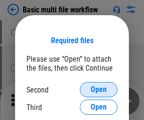
click at [99, 89] on span "Open" at bounding box center [99, 90] width 16 height 8
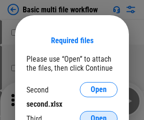
click at [99, 114] on span "Open" at bounding box center [99, 118] width 16 height 8
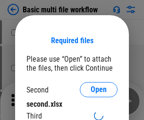
scroll to position [6, 0]
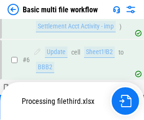
scroll to position [209, 0]
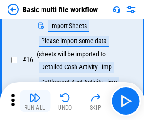
click at [35, 101] on img "button" at bounding box center [34, 97] width 11 height 11
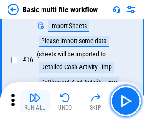
scroll to position [629, 0]
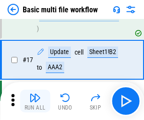
click at [35, 101] on img "button" at bounding box center [34, 97] width 11 height 11
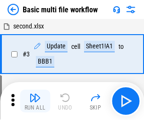
click at [35, 101] on img "button" at bounding box center [34, 97] width 11 height 11
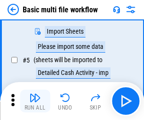
click at [35, 101] on img "button" at bounding box center [34, 97] width 11 height 11
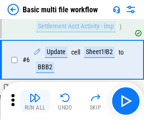
click at [35, 101] on img "button" at bounding box center [34, 97] width 11 height 11
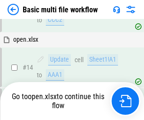
scroll to position [629, 0]
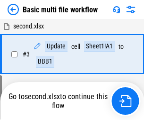
scroll to position [162, 0]
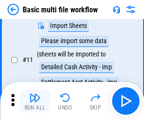
click at [35, 101] on img "button" at bounding box center [34, 97] width 11 height 11
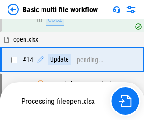
scroll to position [629, 0]
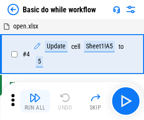
click at [35, 101] on img "button" at bounding box center [34, 97] width 11 height 11
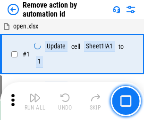
scroll to position [35, 0]
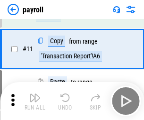
scroll to position [69, 0]
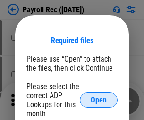
click at [99, 100] on span "Open" at bounding box center [99, 100] width 16 height 8
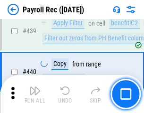
scroll to position [4606, 0]
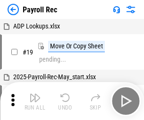
click at [35, 101] on img "button" at bounding box center [34, 97] width 11 height 11
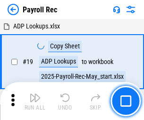
scroll to position [58, 0]
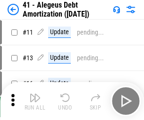
click at [35, 101] on img "button" at bounding box center [34, 97] width 11 height 11
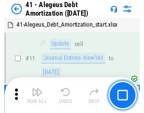
scroll to position [117, 0]
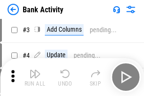
click at [35, 77] on img "button" at bounding box center [34, 73] width 11 height 11
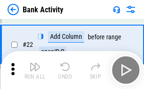
scroll to position [253, 0]
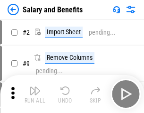
click at [35, 94] on img "button" at bounding box center [34, 90] width 11 height 11
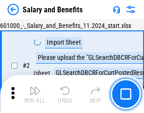
scroll to position [69, 0]
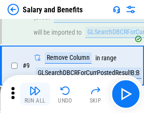
click at [35, 94] on img "button" at bounding box center [34, 90] width 11 height 11
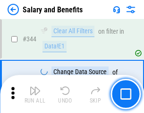
scroll to position [4427, 0]
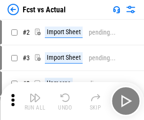
click at [35, 94] on img "button" at bounding box center [34, 97] width 11 height 11
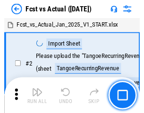
scroll to position [88, 0]
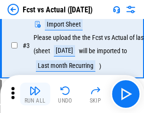
click at [35, 94] on img "button" at bounding box center [34, 90] width 11 height 11
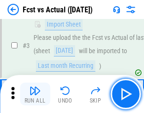
scroll to position [142, 0]
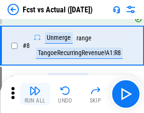
click at [35, 94] on img "button" at bounding box center [34, 90] width 11 height 11
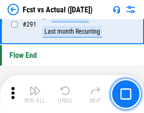
scroll to position [4474, 0]
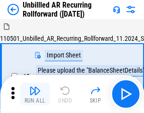
click at [35, 94] on img "button" at bounding box center [34, 90] width 11 height 11
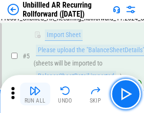
scroll to position [89, 0]
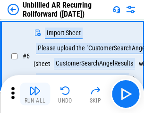
click at [35, 94] on img "button" at bounding box center [34, 90] width 11 height 11
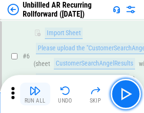
scroll to position [152, 0]
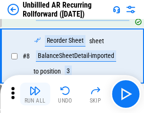
click at [35, 94] on img "button" at bounding box center [34, 90] width 11 height 11
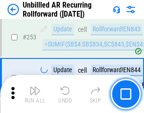
scroll to position [3211, 0]
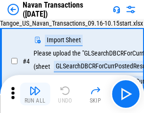
click at [35, 94] on img "button" at bounding box center [34, 90] width 11 height 11
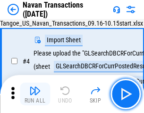
scroll to position [81, 0]
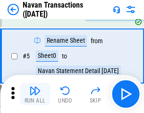
click at [35, 94] on img "button" at bounding box center [34, 90] width 11 height 11
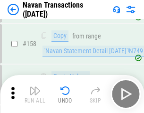
scroll to position [3065, 0]
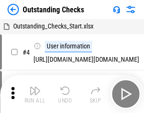
click at [35, 94] on img "button" at bounding box center [34, 90] width 11 height 11
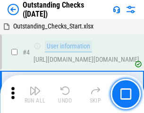
scroll to position [99, 0]
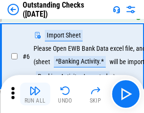
click at [35, 94] on img "button" at bounding box center [34, 90] width 11 height 11
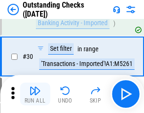
click at [35, 94] on img "button" at bounding box center [34, 90] width 11 height 11
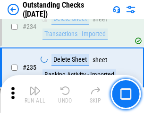
scroll to position [2871, 0]
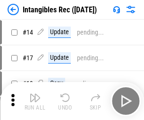
click at [35, 101] on img "button" at bounding box center [34, 97] width 11 height 11
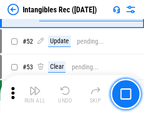
scroll to position [368, 0]
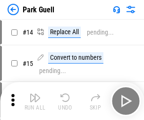
click at [35, 94] on img "button" at bounding box center [34, 97] width 11 height 11
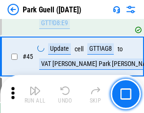
scroll to position [1182, 0]
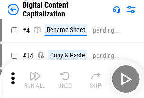
click at [35, 79] on img "button" at bounding box center [34, 75] width 11 height 11
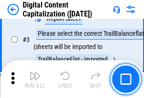
scroll to position [88, 0]
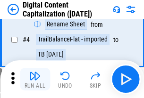
click at [35, 79] on img "button" at bounding box center [34, 75] width 11 height 11
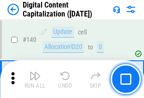
scroll to position [1003, 0]
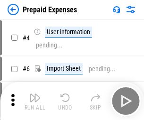
click at [35, 94] on img "button" at bounding box center [34, 97] width 11 height 11
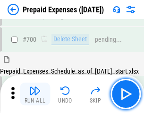
scroll to position [2600, 0]
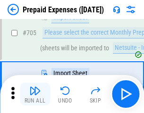
click at [35, 94] on img "button" at bounding box center [34, 90] width 11 height 11
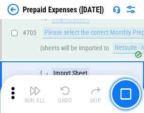
scroll to position [2648, 0]
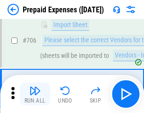
click at [35, 94] on img "button" at bounding box center [34, 90] width 11 height 11
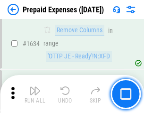
scroll to position [9205, 0]
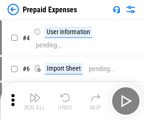
click at [35, 101] on img "button" at bounding box center [34, 97] width 11 height 11
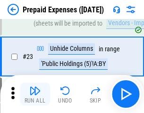
click at [35, 94] on img "button" at bounding box center [34, 90] width 11 height 11
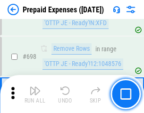
scroll to position [3292, 0]
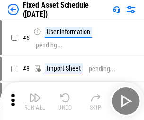
click at [35, 101] on img "button" at bounding box center [34, 97] width 11 height 11
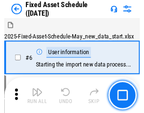
scroll to position [99, 0]
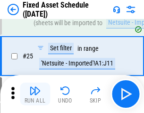
click at [35, 94] on img "button" at bounding box center [34, 90] width 11 height 11
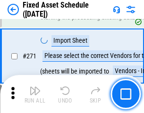
scroll to position [3061, 0]
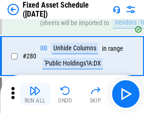
click at [35, 94] on img "button" at bounding box center [34, 90] width 11 height 11
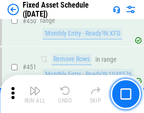
scroll to position [4226, 0]
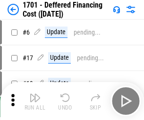
click at [35, 101] on img "button" at bounding box center [34, 97] width 11 height 11
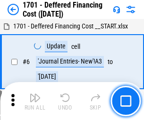
scroll to position [113, 0]
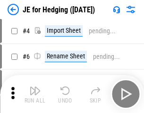
click at [35, 94] on img "button" at bounding box center [34, 90] width 11 height 11
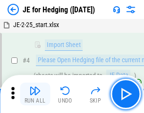
scroll to position [53, 0]
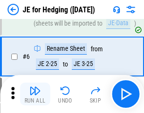
click at [35, 94] on img "button" at bounding box center [34, 90] width 11 height 11
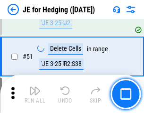
scroll to position [612, 0]
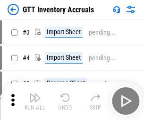
click at [35, 94] on img "button" at bounding box center [34, 97] width 11 height 11
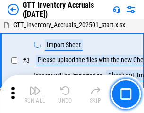
scroll to position [61, 0]
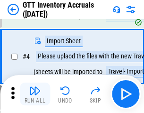
click at [35, 94] on img "button" at bounding box center [34, 90] width 11 height 11
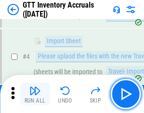
scroll to position [109, 0]
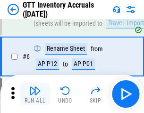
click at [35, 94] on img "button" at bounding box center [34, 90] width 11 height 11
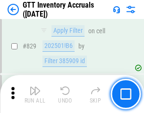
scroll to position [7176, 0]
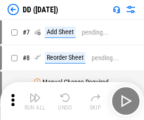
click at [35, 101] on img "button" at bounding box center [34, 97] width 11 height 11
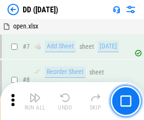
scroll to position [91, 0]
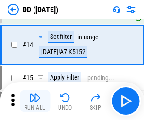
click at [35, 101] on img "button" at bounding box center [34, 97] width 11 height 11
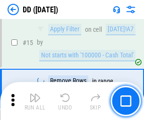
scroll to position [243, 0]
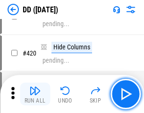
click at [35, 94] on img "button" at bounding box center [34, 90] width 11 height 11
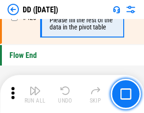
scroll to position [4525, 0]
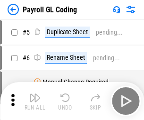
click at [35, 101] on img "button" at bounding box center [34, 97] width 11 height 11
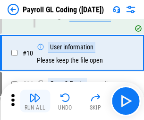
click at [35, 101] on img "button" at bounding box center [34, 97] width 11 height 11
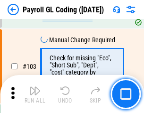
scroll to position [2218, 0]
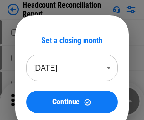
click at [35, 101] on img "button" at bounding box center [34, 97] width 11 height 11
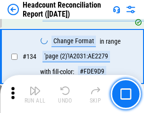
scroll to position [1136, 0]
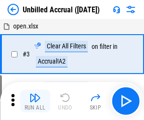
click at [35, 101] on img "button" at bounding box center [34, 97] width 11 height 11
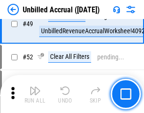
scroll to position [858, 0]
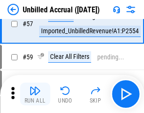
click at [35, 94] on img "button" at bounding box center [34, 90] width 11 height 11
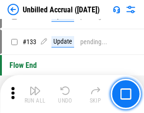
scroll to position [2816, 0]
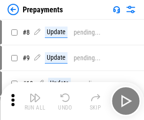
click at [35, 101] on img "button" at bounding box center [34, 97] width 11 height 11
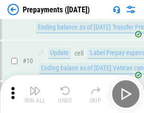
scroll to position [59, 0]
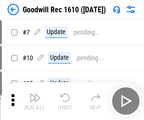
click at [35, 101] on img "button" at bounding box center [34, 97] width 11 height 11
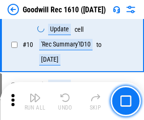
scroll to position [162, 0]
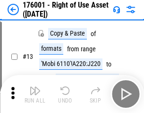
scroll to position [61, 0]
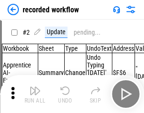
click at [35, 94] on img "button" at bounding box center [34, 90] width 11 height 11
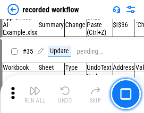
scroll to position [2955, 0]
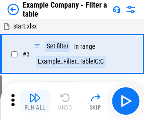
click at [35, 101] on img "button" at bounding box center [34, 97] width 11 height 11
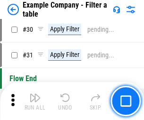
scroll to position [865, 0]
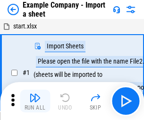
click at [35, 94] on img "button" at bounding box center [34, 97] width 11 height 11
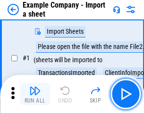
scroll to position [79, 0]
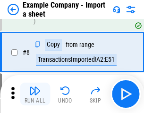
click at [35, 94] on img "button" at bounding box center [34, 90] width 11 height 11
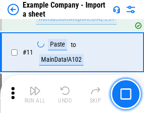
scroll to position [209, 0]
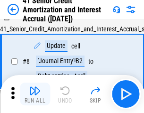
click at [35, 94] on img "button" at bounding box center [34, 90] width 11 height 11
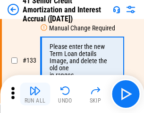
click at [35, 94] on img "button" at bounding box center [34, 90] width 11 height 11
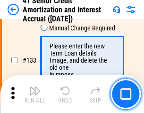
scroll to position [988, 0]
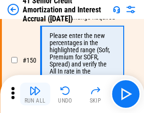
click at [35, 94] on img "button" at bounding box center [34, 90] width 11 height 11
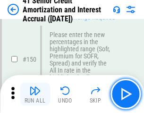
scroll to position [1087, 0]
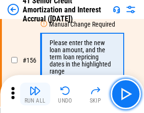
click at [35, 94] on img "button" at bounding box center [34, 90] width 11 height 11
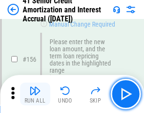
scroll to position [1153, 0]
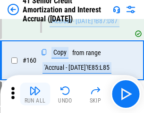
click at [35, 94] on img "button" at bounding box center [34, 90] width 11 height 11
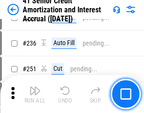
scroll to position [2117, 0]
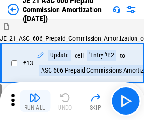
click at [35, 94] on img "button" at bounding box center [34, 97] width 11 height 11
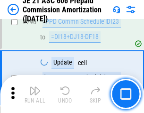
scroll to position [1740, 0]
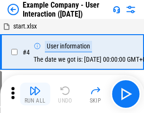
click at [35, 94] on img "button" at bounding box center [34, 90] width 11 height 11
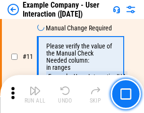
scroll to position [205, 0]
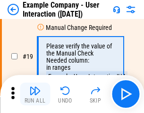
click at [35, 94] on img "button" at bounding box center [34, 90] width 11 height 11
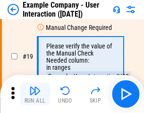
click at [35, 94] on img "button" at bounding box center [34, 90] width 11 height 11
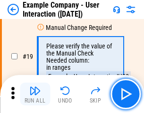
scroll to position [261, 0]
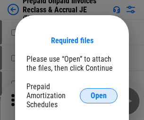
click at [99, 95] on span "Open" at bounding box center [99, 96] width 16 height 8
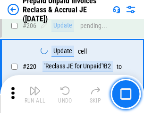
scroll to position [1225, 0]
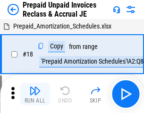
click at [35, 94] on img "button" at bounding box center [34, 90] width 11 height 11
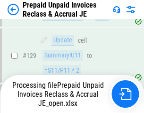
scroll to position [1225, 0]
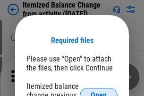
click at [99, 92] on span "Open" at bounding box center [99, 96] width 16 height 8
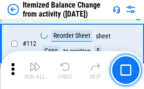
scroll to position [1581, 0]
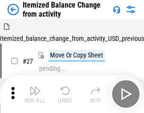
scroll to position [15, 0]
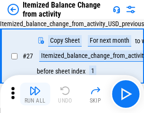
click at [35, 94] on img "button" at bounding box center [34, 90] width 11 height 11
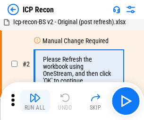
click at [35, 101] on img "button" at bounding box center [34, 97] width 11 height 11
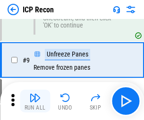
click at [35, 101] on img "button" at bounding box center [34, 97] width 11 height 11
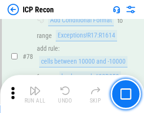
scroll to position [927, 0]
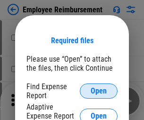
click at [99, 91] on span "Open" at bounding box center [99, 91] width 16 height 8
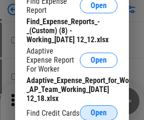
click at [99, 112] on span "Open" at bounding box center [99, 113] width 16 height 8
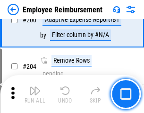
scroll to position [2332, 0]
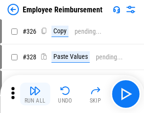
click at [35, 94] on img "button" at bounding box center [34, 90] width 11 height 11
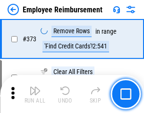
scroll to position [4946, 0]
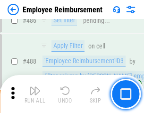
click at [35, 94] on img "button" at bounding box center [34, 90] width 11 height 11
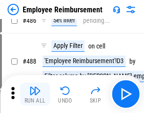
click at [35, 94] on img "button" at bounding box center [34, 90] width 11 height 11
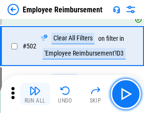
scroll to position [5977, 0]
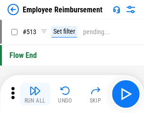
click at [35, 94] on img "button" at bounding box center [34, 90] width 11 height 11
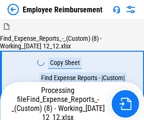
scroll to position [32, 0]
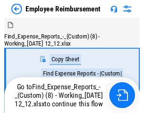
scroll to position [32, 0]
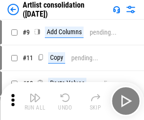
click at [35, 101] on img "button" at bounding box center [34, 97] width 11 height 11
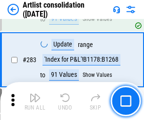
scroll to position [3910, 0]
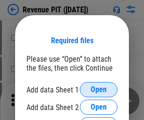
click at [99, 89] on span "Open" at bounding box center [99, 90] width 16 height 8
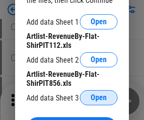
click at [99, 97] on span "Open" at bounding box center [99, 98] width 16 height 8
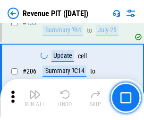
scroll to position [961, 0]
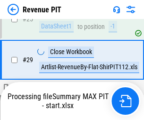
scroll to position [434, 0]
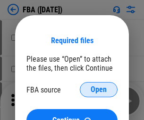
click at [99, 89] on span "Open" at bounding box center [99, 90] width 16 height 8
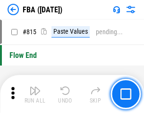
scroll to position [8463, 0]
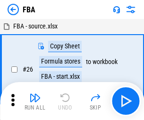
scroll to position [9, 0]
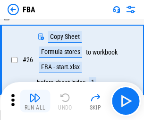
click at [35, 101] on img "button" at bounding box center [34, 97] width 11 height 11
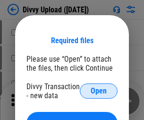
click at [99, 91] on span "Open" at bounding box center [99, 91] width 16 height 8
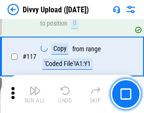
scroll to position [800, 0]
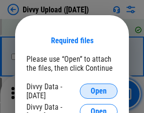
click at [99, 91] on span "Open" at bounding box center [99, 91] width 16 height 8
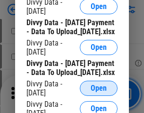
click at [99, 92] on span "Open" at bounding box center [99, 88] width 16 height 8
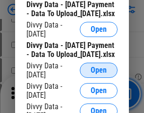
click at [99, 74] on span "Open" at bounding box center [99, 70] width 16 height 8
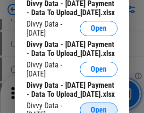
click at [99, 106] on span "Open" at bounding box center [99, 110] width 16 height 8
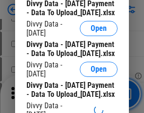
scroll to position [1083, 0]
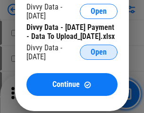
click at [99, 56] on span "Open" at bounding box center [99, 52] width 16 height 8
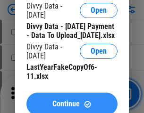
click at [72, 100] on span "Continue" at bounding box center [65, 104] width 27 height 8
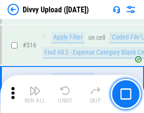
scroll to position [5931, 0]
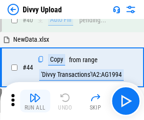
click at [35, 101] on img "button" at bounding box center [34, 97] width 11 height 11
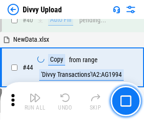
scroll to position [104, 0]
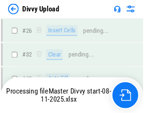
scroll to position [800, 0]
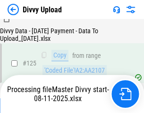
scroll to position [942, 0]
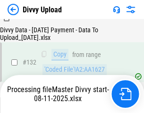
scroll to position [1191, 0]
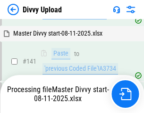
scroll to position [1440, 0]
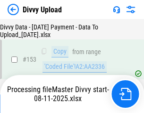
scroll to position [1768, 0]
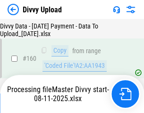
scroll to position [1977, 0]
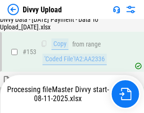
scroll to position [1816, 0]
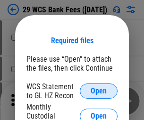
click at [99, 91] on span "Open" at bounding box center [99, 91] width 16 height 8
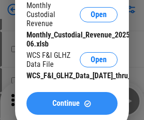
click at [72, 107] on span "Continue" at bounding box center [65, 103] width 27 height 8
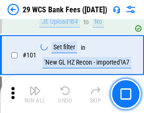
scroll to position [921, 0]
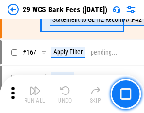
click at [35, 94] on img "button" at bounding box center [34, 90] width 11 height 11
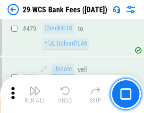
scroll to position [4875, 0]
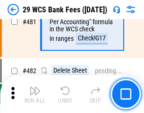
click at [35, 94] on img "button" at bounding box center [34, 90] width 11 height 11
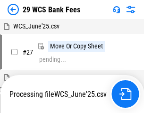
scroll to position [189, 0]
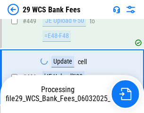
scroll to position [4864, 0]
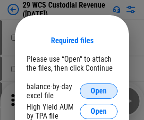
click at [99, 91] on span "Open" at bounding box center [99, 91] width 16 height 8
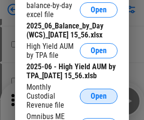
click at [99, 100] on span "Open" at bounding box center [99, 96] width 16 height 8
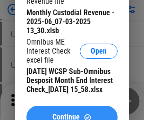
click at [72, 113] on span "Continue" at bounding box center [65, 117] width 27 height 8
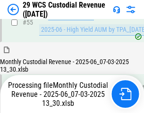
scroll to position [709, 0]
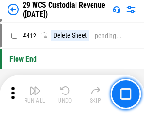
click at [35, 94] on img "button" at bounding box center [34, 90] width 11 height 11
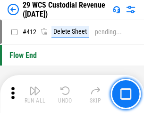
scroll to position [4515, 0]
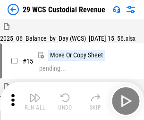
click at [35, 94] on img "button" at bounding box center [34, 97] width 11 height 11
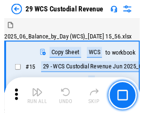
scroll to position [23, 0]
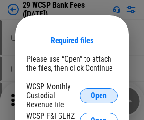
click at [99, 95] on span "Open" at bounding box center [99, 96] width 16 height 8
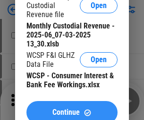
click at [72, 108] on span "Continue" at bounding box center [65, 112] width 27 height 8
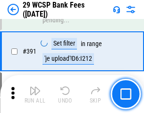
scroll to position [3216, 0]
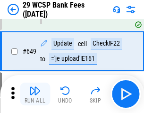
click at [35, 94] on img "button" at bounding box center [34, 90] width 11 height 11
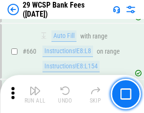
scroll to position [5522, 0]
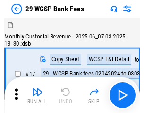
scroll to position [23, 0]
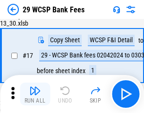
click at [35, 94] on img "button" at bounding box center [34, 90] width 11 height 11
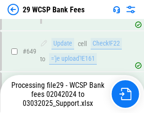
scroll to position [5337, 0]
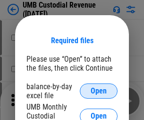
click at [99, 91] on span "Open" at bounding box center [99, 91] width 16 height 8
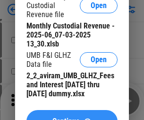
click at [72, 117] on span "Continue" at bounding box center [65, 121] width 27 height 8
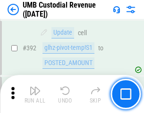
scroll to position [3482, 0]
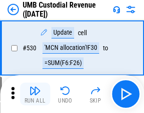
click at [35, 94] on img "button" at bounding box center [34, 90] width 11 height 11
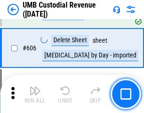
scroll to position [5457, 0]
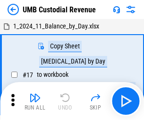
scroll to position [7, 0]
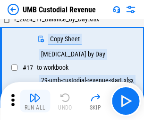
click at [35, 101] on img "button" at bounding box center [34, 97] width 11 height 11
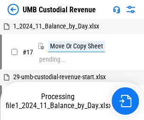
scroll to position [7, 0]
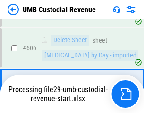
scroll to position [5436, 0]
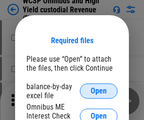
click at [99, 91] on span "Open" at bounding box center [99, 91] width 16 height 8
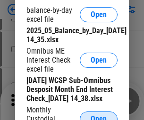
click at [99, 115] on span "Open" at bounding box center [99, 119] width 16 height 8
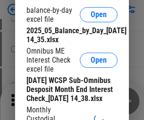
scroll to position [144, 0]
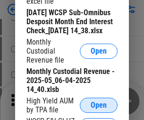
click at [99, 109] on span "Open" at bounding box center [99, 105] width 16 height 8
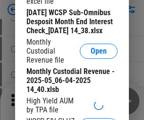
scroll to position [146, 0]
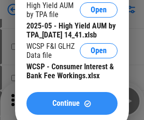
click at [72, 107] on span "Continue" at bounding box center [65, 103] width 27 height 8
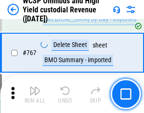
scroll to position [7704, 0]
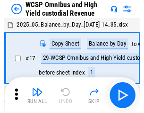
scroll to position [5, 0]
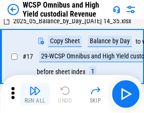
click at [35, 94] on img "button" at bounding box center [34, 90] width 11 height 11
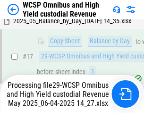
scroll to position [197, 0]
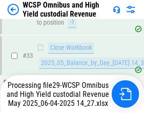
scroll to position [420, 0]
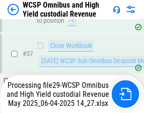
scroll to position [970, 0]
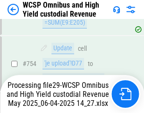
scroll to position [7682, 0]
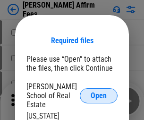
click at [99, 92] on span "Open" at bounding box center [99, 96] width 16 height 8
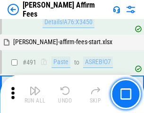
scroll to position [2571, 0]
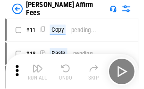
scroll to position [9, 0]
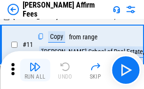
click at [35, 70] on img "button" at bounding box center [34, 66] width 11 height 11
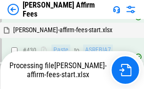
scroll to position [2186, 0]
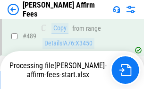
scroll to position [2494, 0]
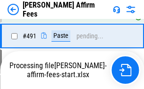
scroll to position [2583, 0]
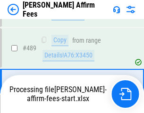
scroll to position [2468, 0]
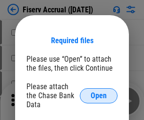
click at [99, 92] on span "Open" at bounding box center [99, 96] width 16 height 8
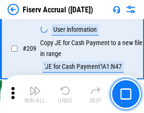
scroll to position [2936, 0]
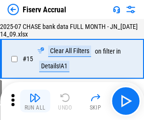
click at [35, 101] on img "button" at bounding box center [34, 97] width 11 height 11
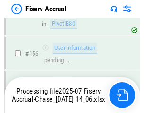
scroll to position [2370, 0]
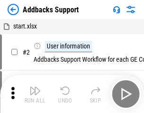
click at [35, 94] on img "button" at bounding box center [34, 90] width 11 height 11
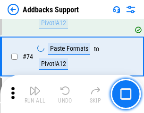
scroll to position [688, 0]
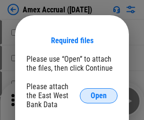
click at [99, 95] on span "Open" at bounding box center [99, 96] width 16 height 8
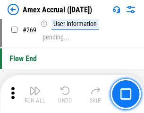
scroll to position [2652, 0]
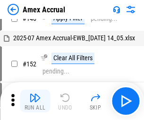
click at [35, 101] on img "button" at bounding box center [34, 97] width 11 height 11
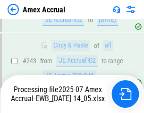
scroll to position [2758, 0]
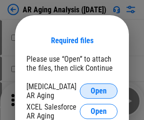
click at [99, 89] on span "Open" at bounding box center [99, 91] width 16 height 8
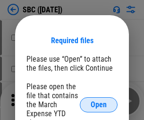
click at [99, 104] on span "Open" at bounding box center [99, 105] width 16 height 8
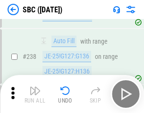
scroll to position [1788, 0]
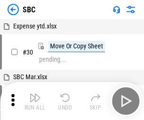
scroll to position [9, 0]
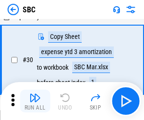
click at [35, 101] on img "button" at bounding box center [34, 97] width 11 height 11
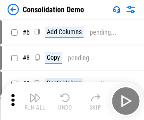
click at [35, 101] on img "button" at bounding box center [34, 97] width 11 height 11
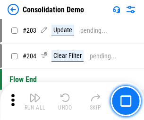
scroll to position [2965, 0]
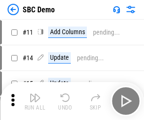
click at [35, 101] on img "button" at bounding box center [34, 97] width 11 height 11
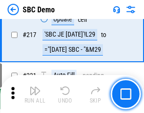
scroll to position [2334, 0]
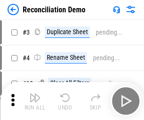
click at [35, 101] on img "button" at bounding box center [34, 97] width 11 height 11
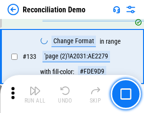
scroll to position [1123, 0]
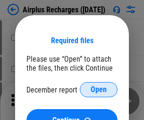
click at [99, 89] on span "Open" at bounding box center [99, 90] width 16 height 8
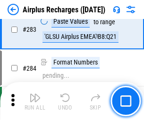
scroll to position [3276, 0]
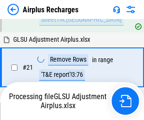
scroll to position [96, 0]
